Goal: Transaction & Acquisition: Book appointment/travel/reservation

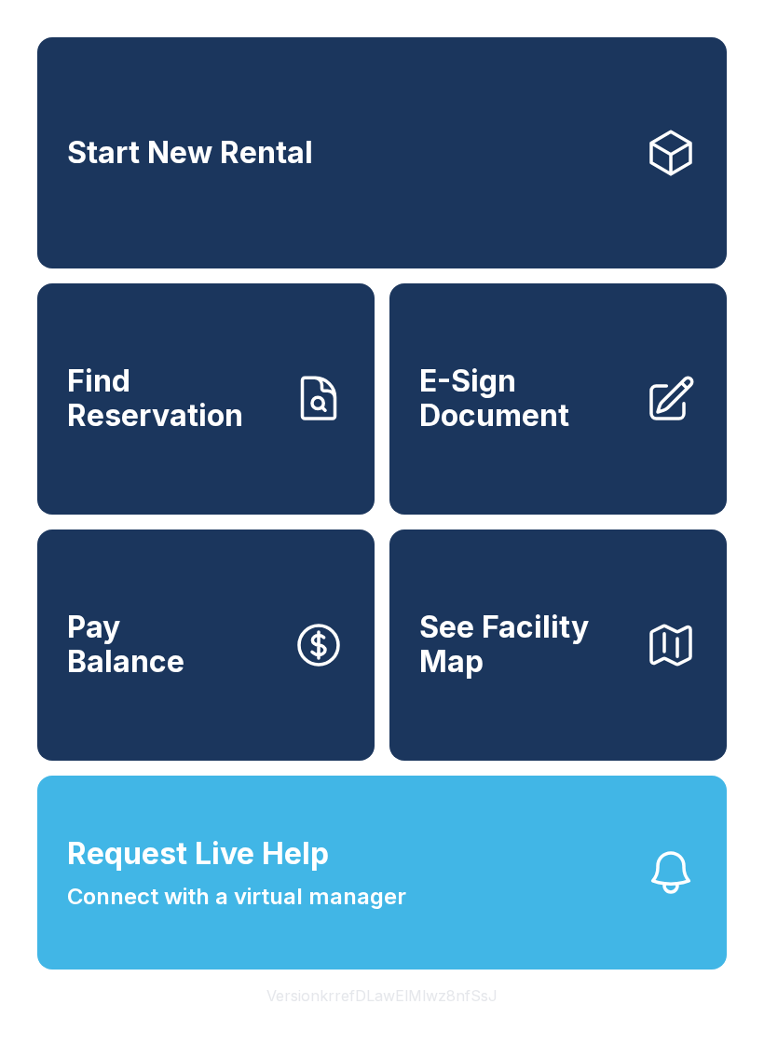
click at [127, 197] on link "Start New Rental" at bounding box center [382, 152] width 690 height 231
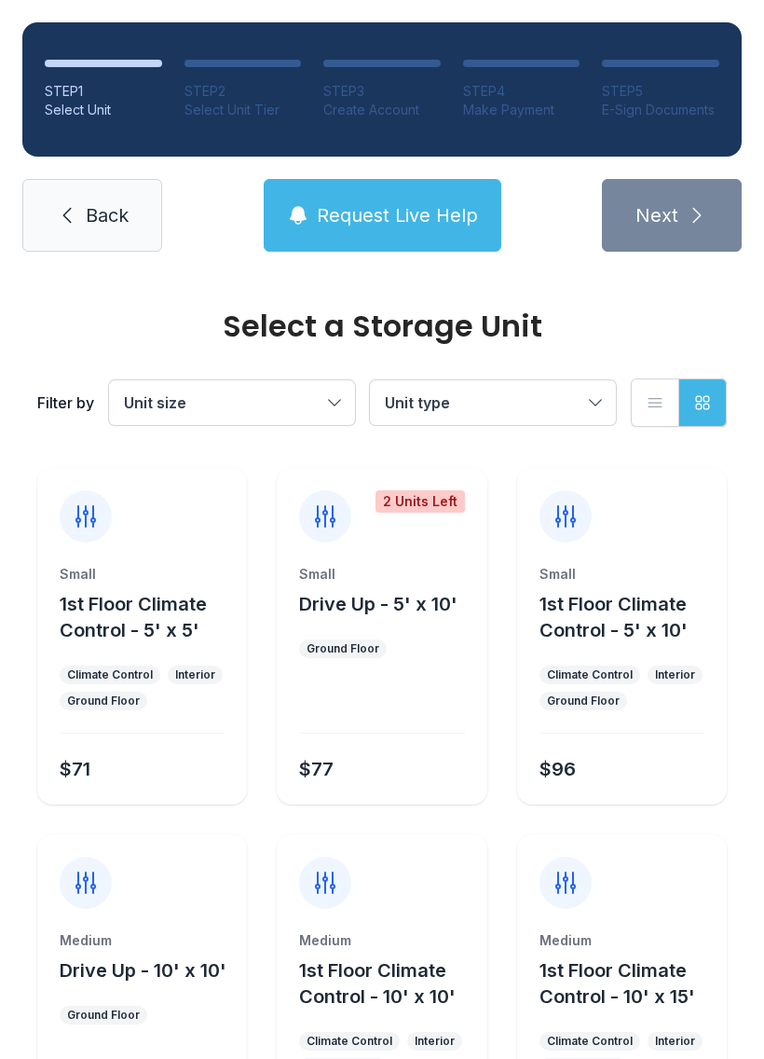
click at [593, 400] on button "Unit type" at bounding box center [493, 402] width 246 height 45
click at [583, 402] on button "Unit type" at bounding box center [493, 402] width 246 height 45
click at [313, 397] on span "Unit size" at bounding box center [223, 403] width 198 height 22
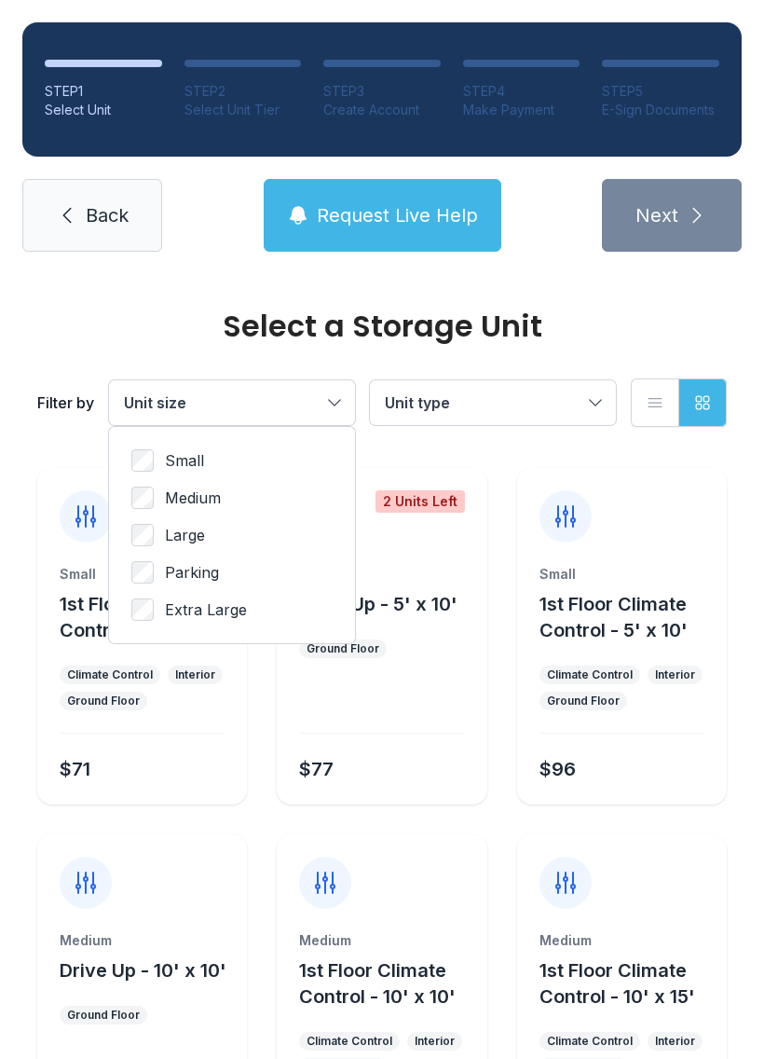
click at [340, 401] on button "Unit size" at bounding box center [232, 402] width 246 height 45
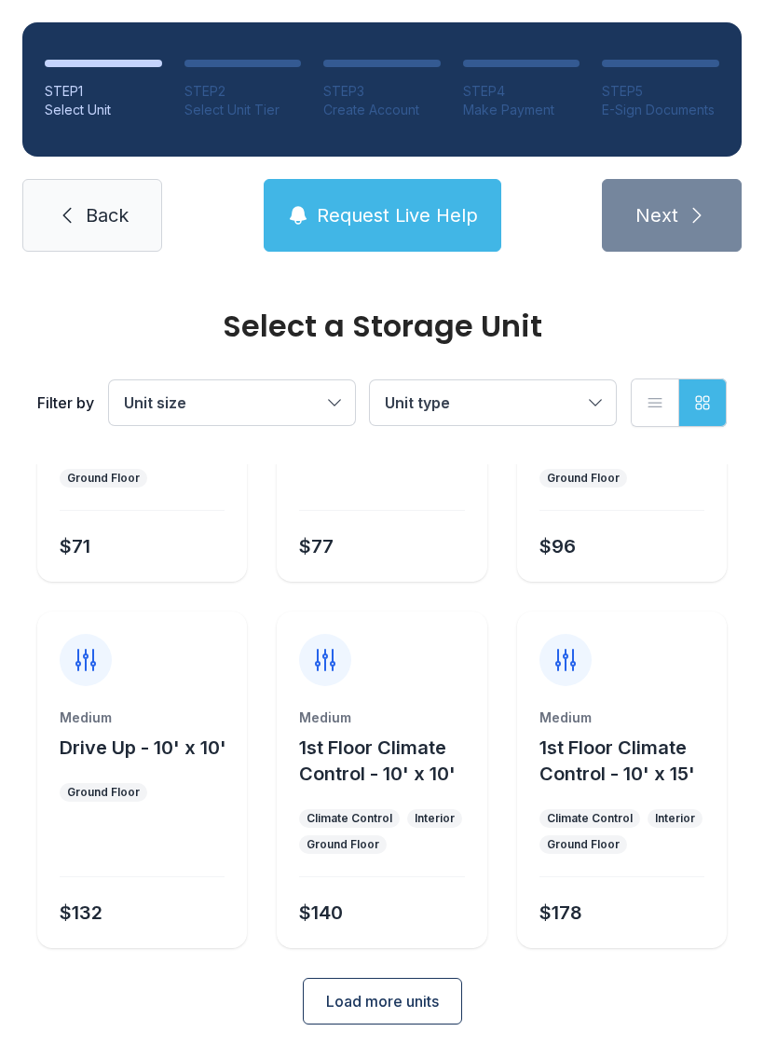
scroll to position [222, 0]
click at [360, 784] on span "1st Floor Climate Control - 10' x 10'" at bounding box center [377, 761] width 157 height 48
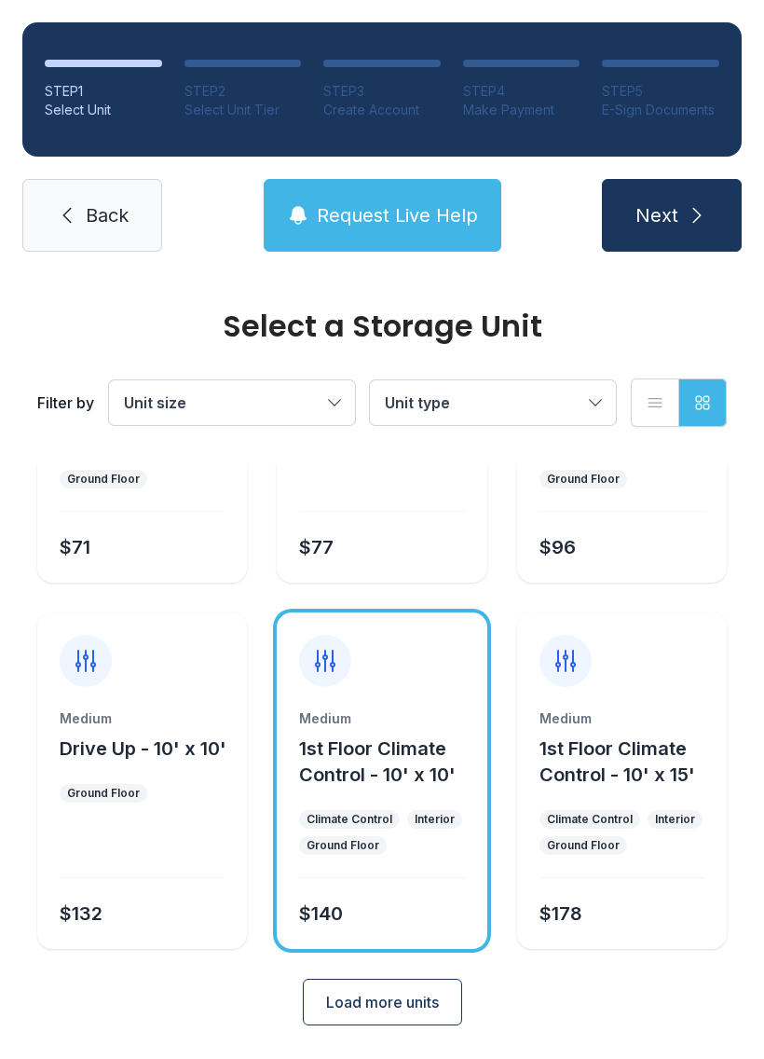
click at [658, 235] on button "Next" at bounding box center [672, 215] width 140 height 73
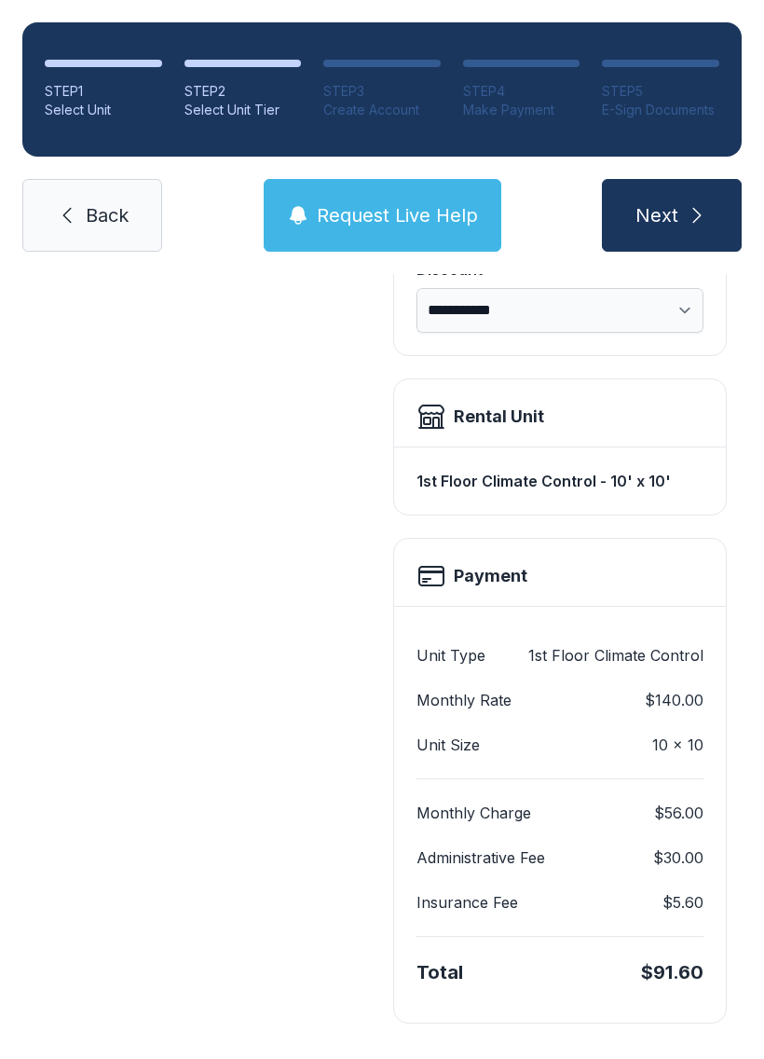
scroll to position [404, 0]
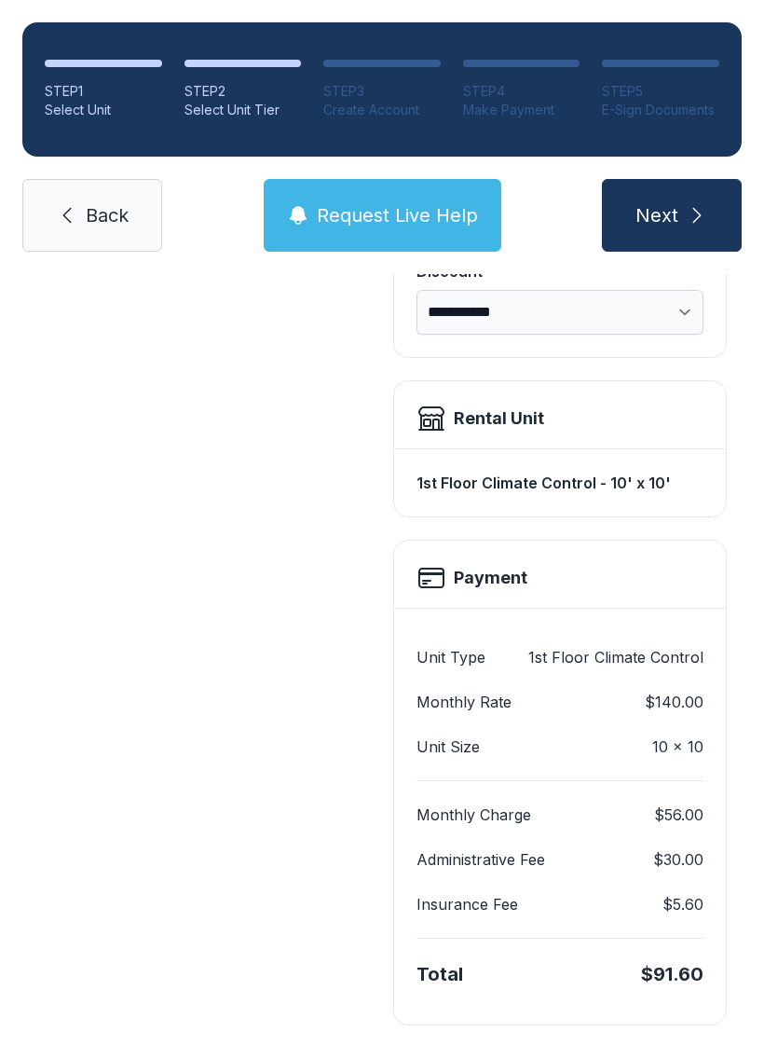
click at [641, 228] on button "Next" at bounding box center [672, 215] width 140 height 73
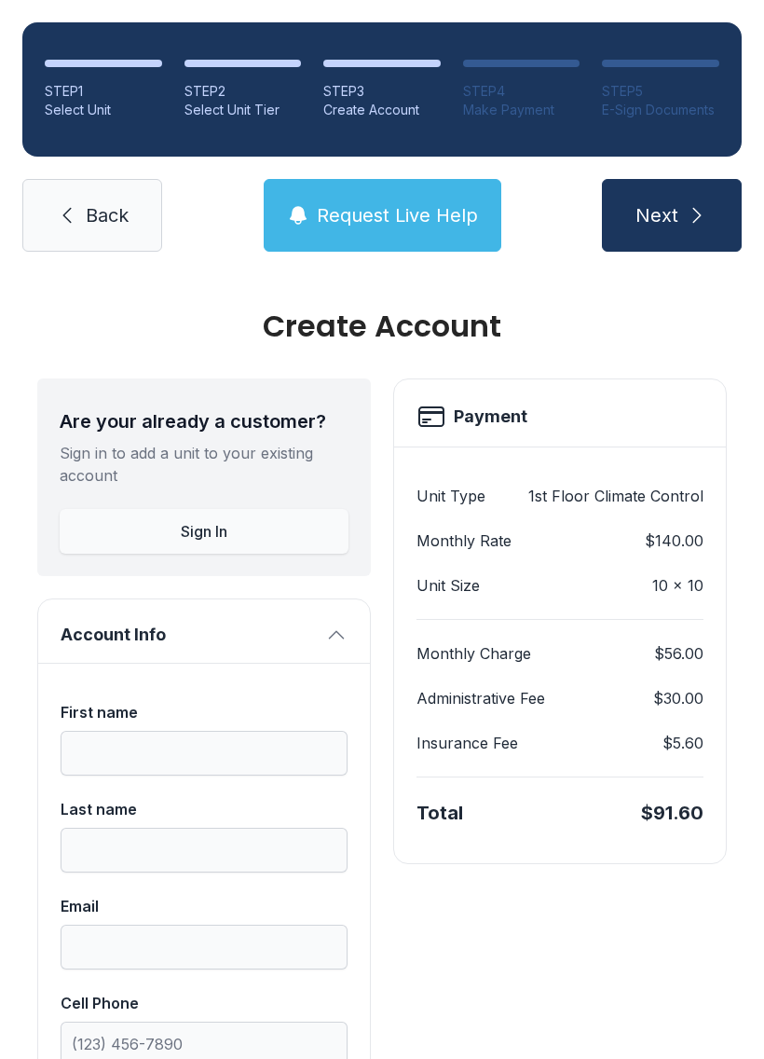
click at [92, 211] on span "Back" at bounding box center [107, 215] width 43 height 26
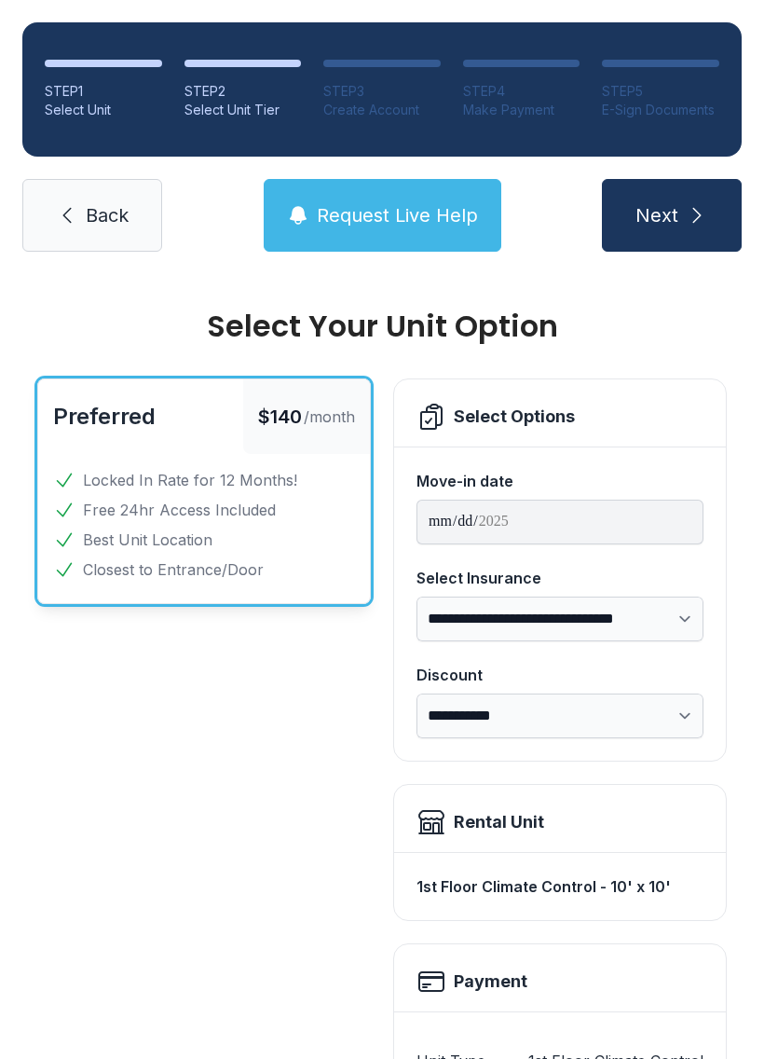
click at [86, 227] on span "Back" at bounding box center [107, 215] width 43 height 26
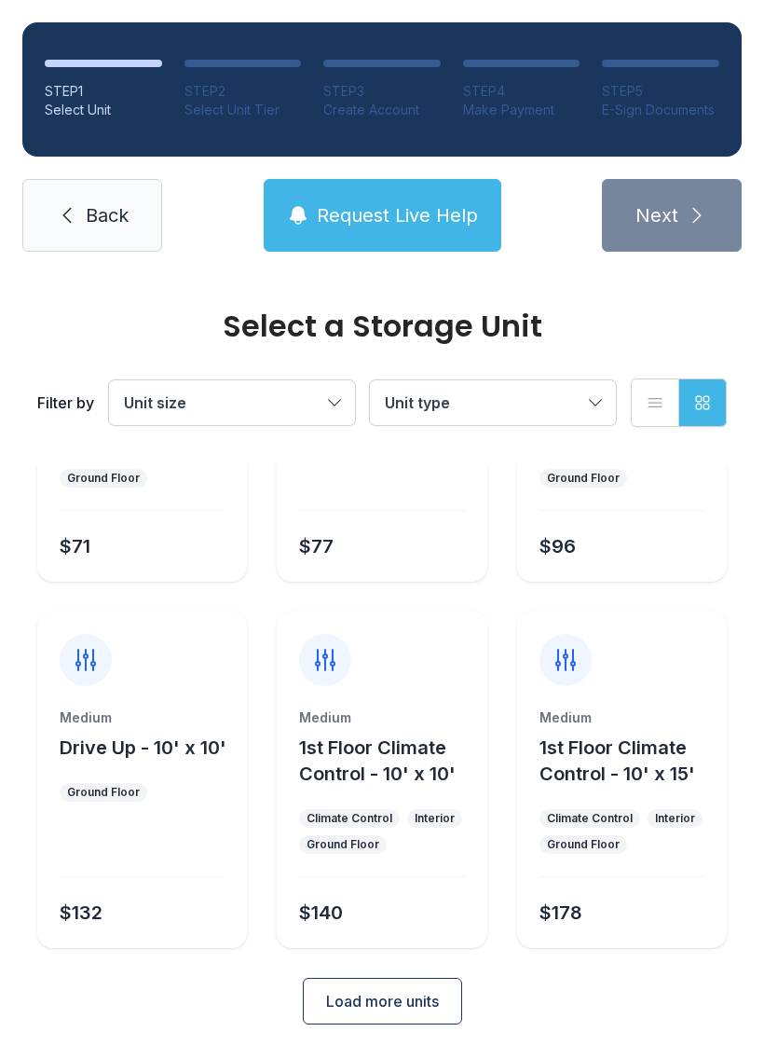
scroll to position [222, 0]
click at [372, 1007] on span "Load more units" at bounding box center [382, 1002] width 113 height 22
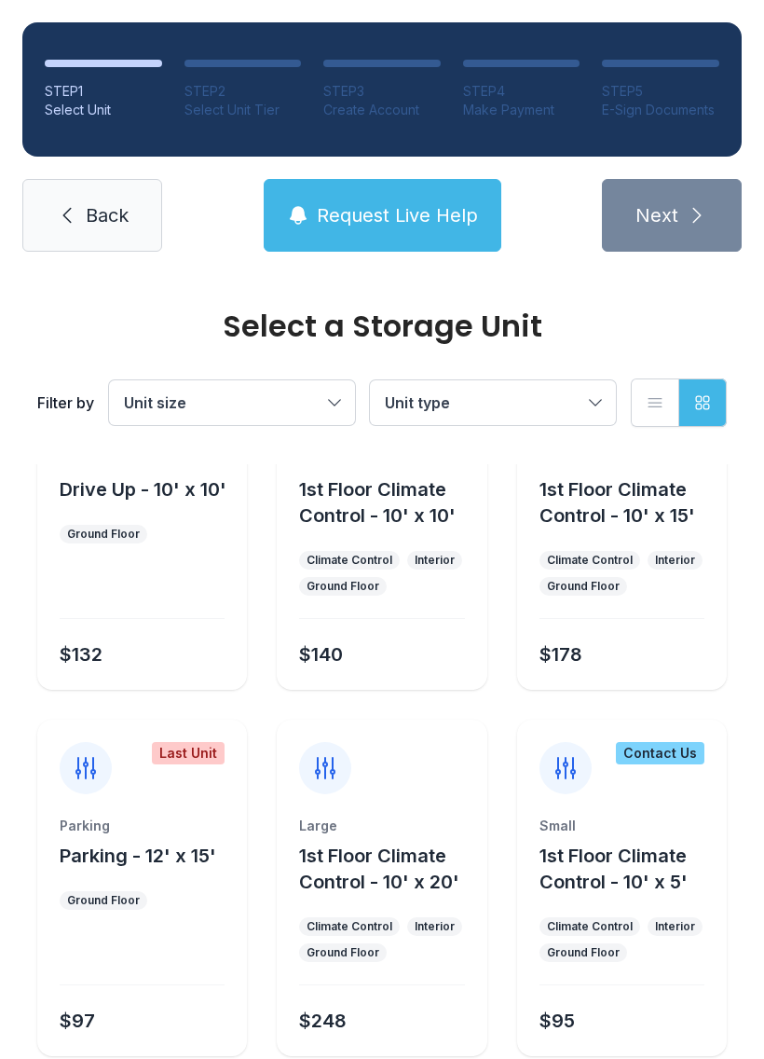
scroll to position [491, 0]
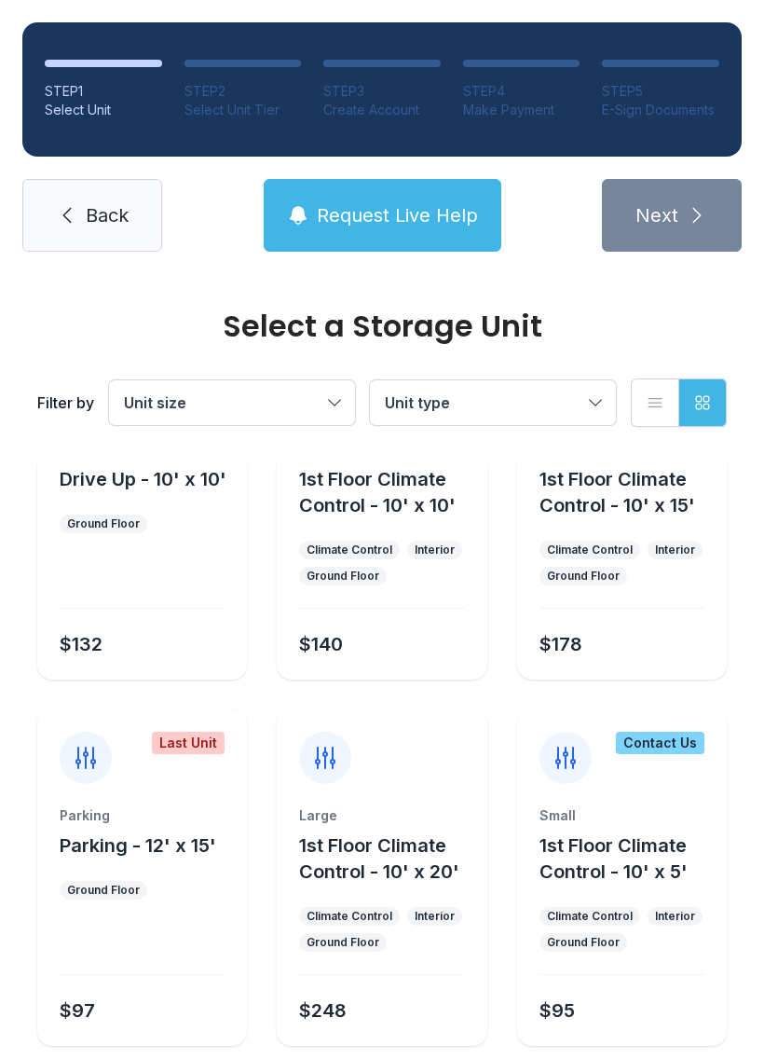
click at [179, 744] on div "Last Unit" at bounding box center [188, 743] width 73 height 22
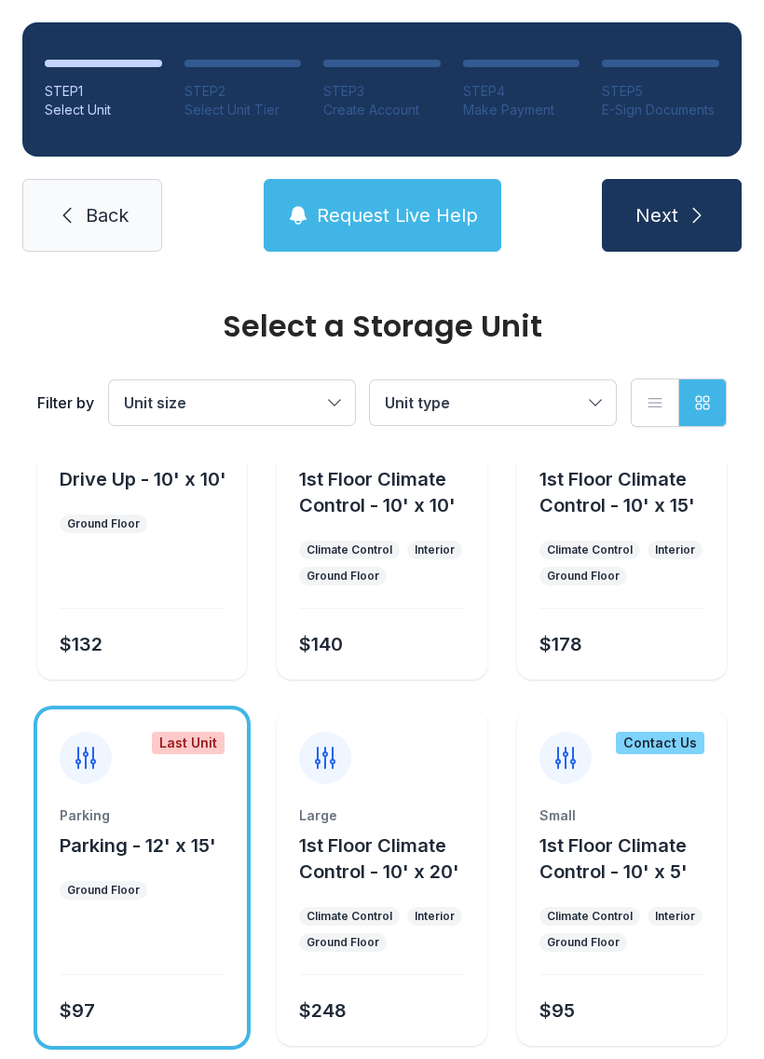
click at [83, 767] on icon at bounding box center [86, 758] width 30 height 30
click at [79, 766] on icon at bounding box center [85, 758] width 19 height 21
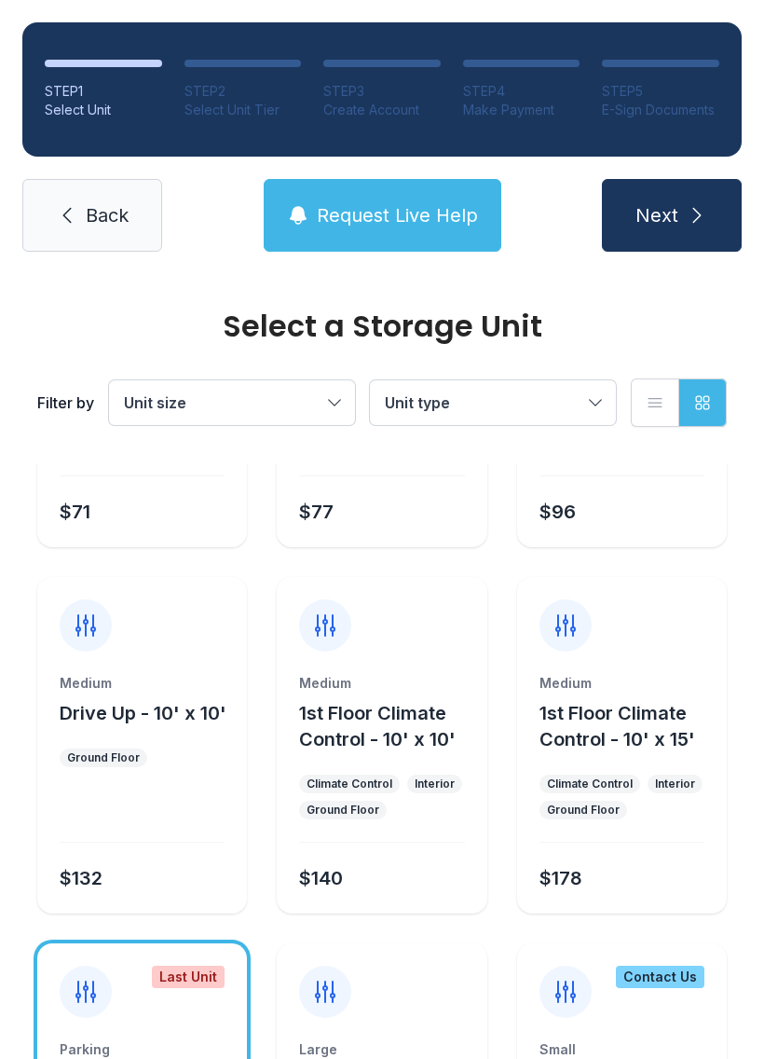
scroll to position [251, 0]
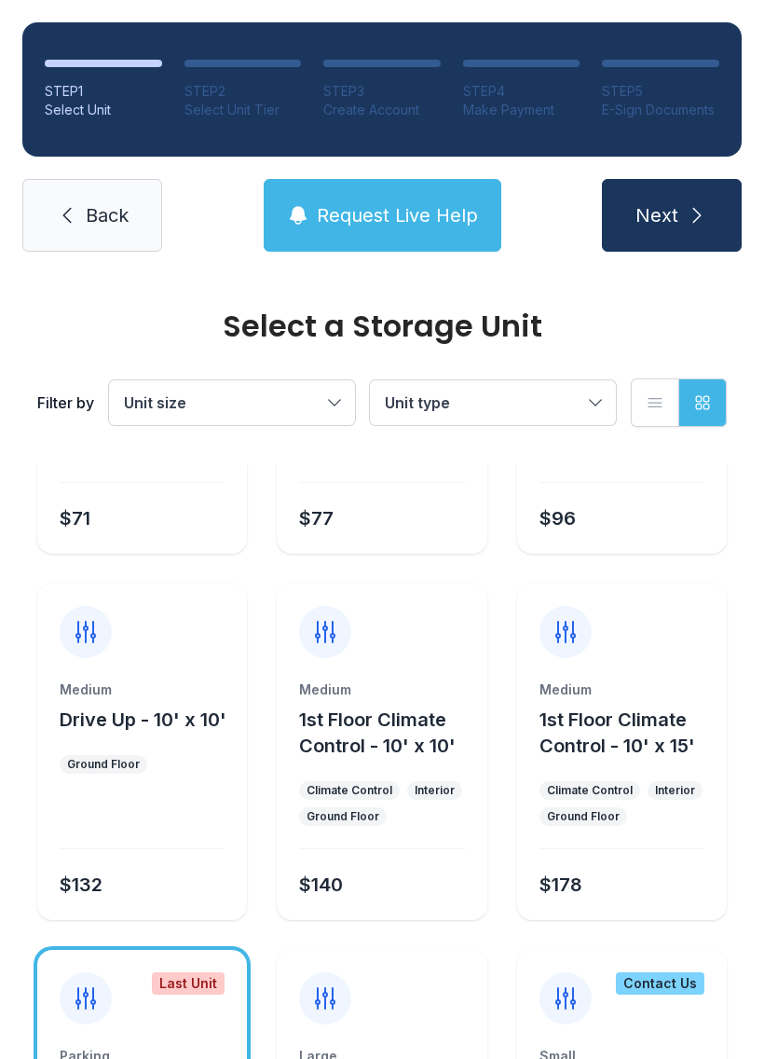
click at [319, 632] on icon at bounding box center [325, 632] width 19 height 21
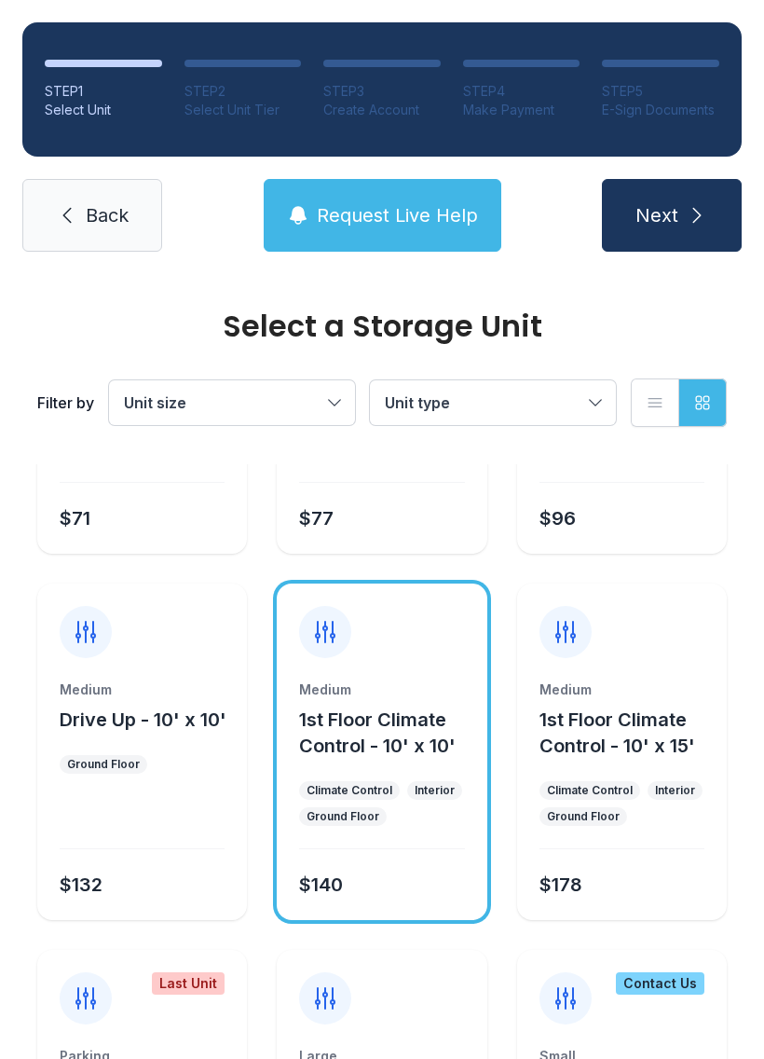
click at [695, 410] on icon "button" at bounding box center [703, 402] width 19 height 19
click at [668, 402] on button "List view" at bounding box center [655, 403] width 48 height 48
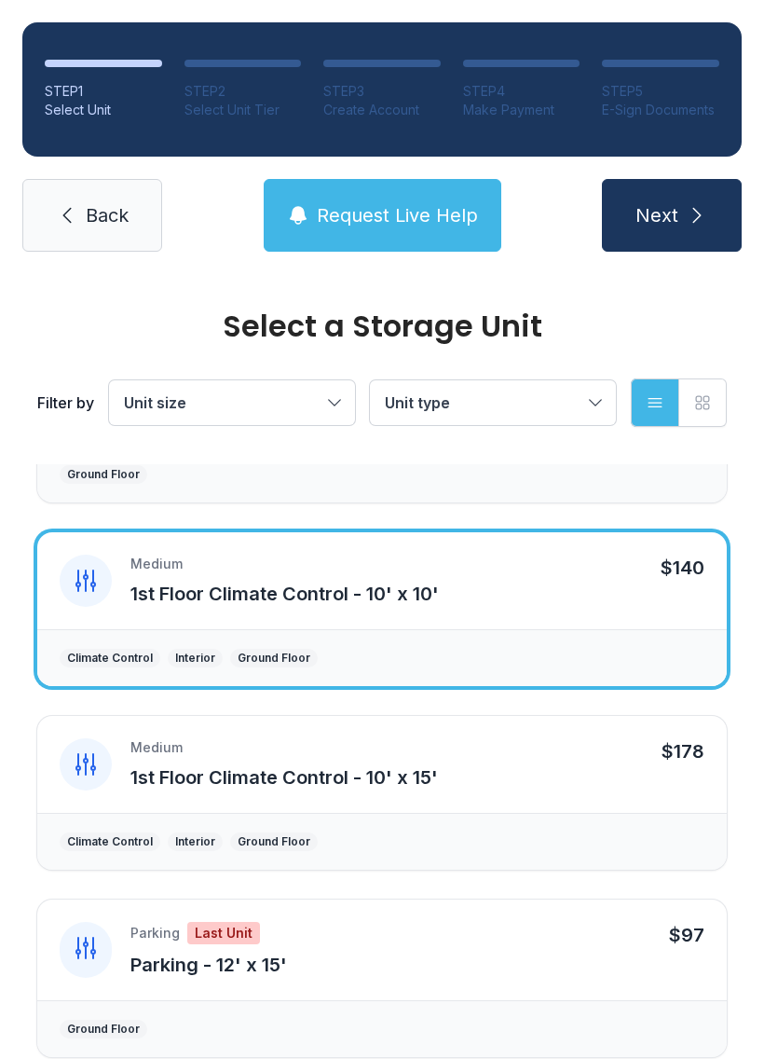
scroll to position [678, 0]
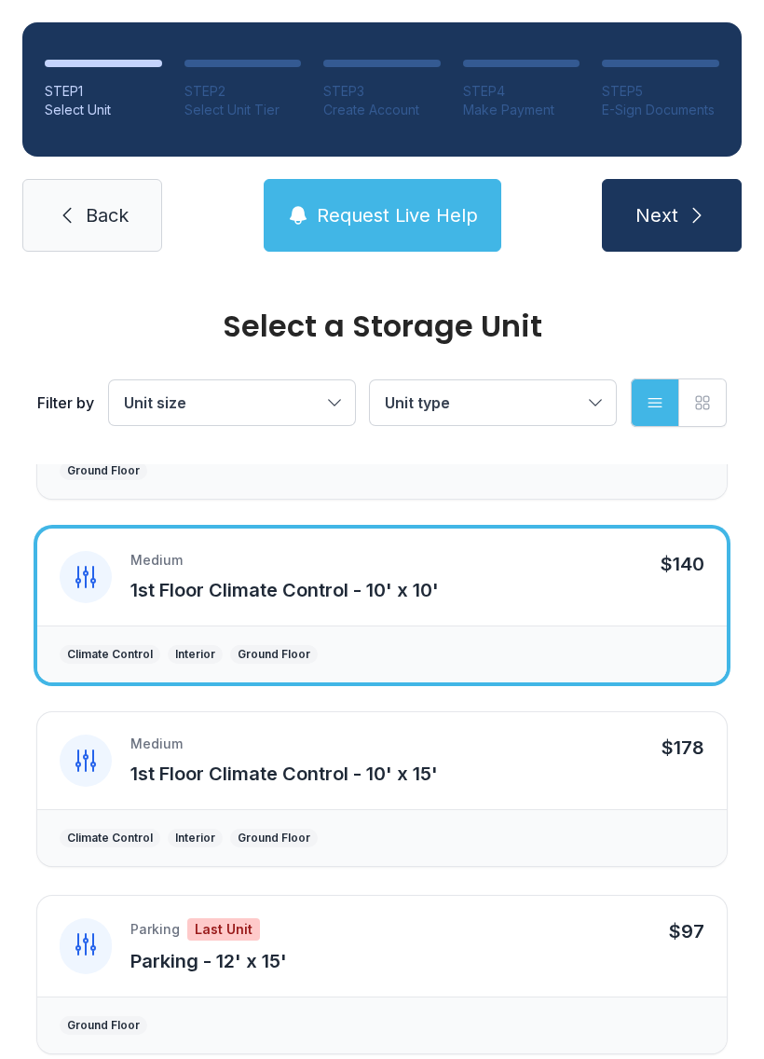
click at [99, 223] on span "Back" at bounding box center [107, 215] width 43 height 26
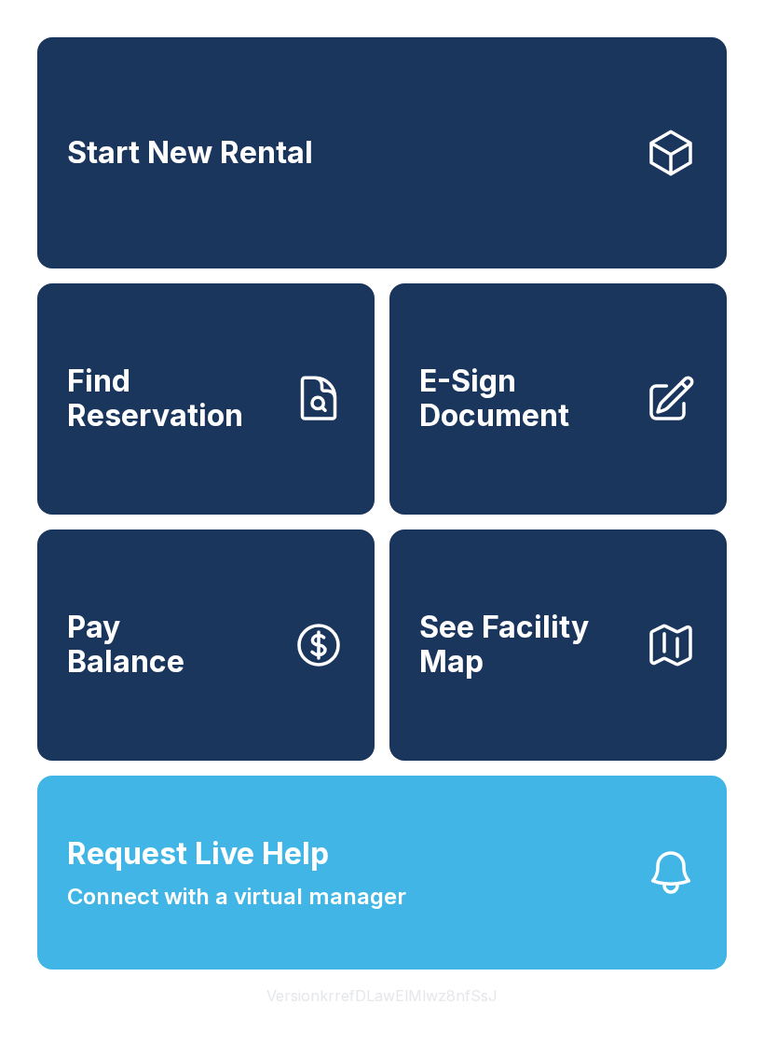
click at [596, 679] on span "See Facility Map" at bounding box center [525, 645] width 211 height 68
